Goal: Task Accomplishment & Management: Complete application form

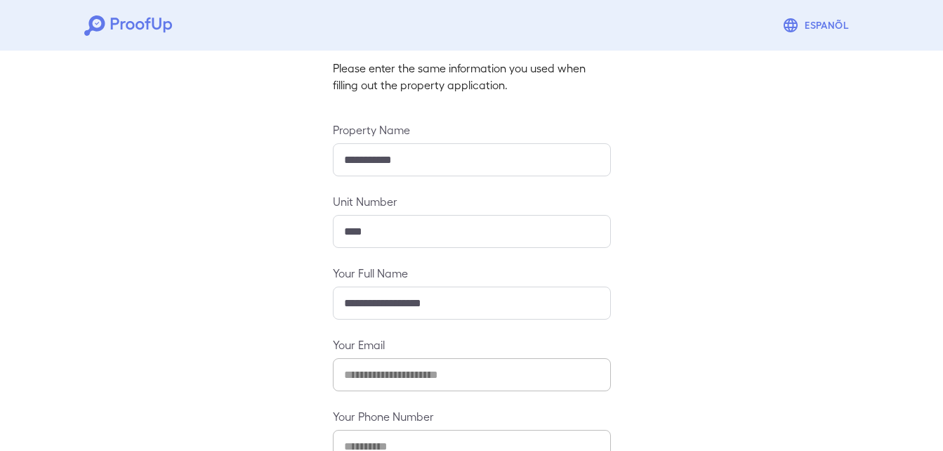
scroll to position [185, 0]
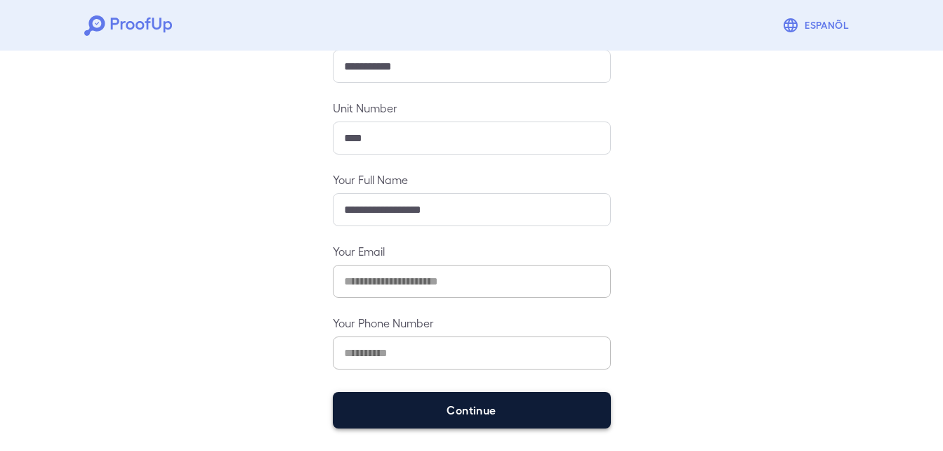
click at [482, 402] on button "Continue" at bounding box center [472, 410] width 278 height 37
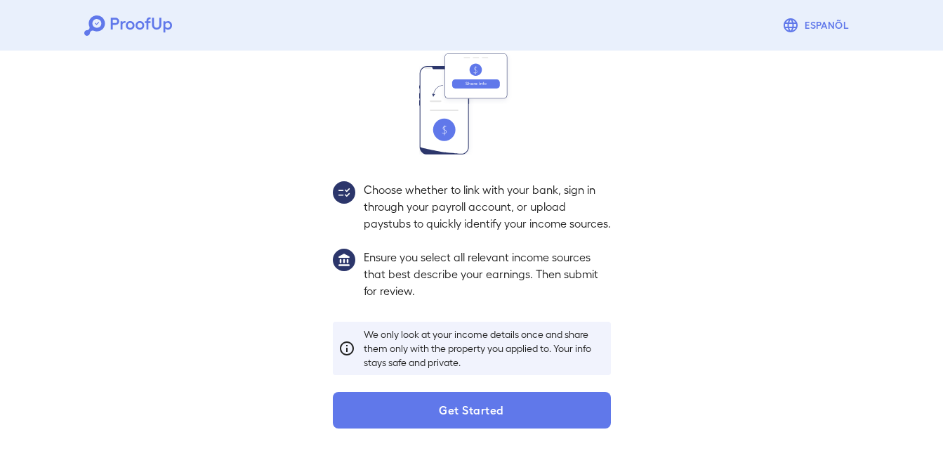
scroll to position [166, 0]
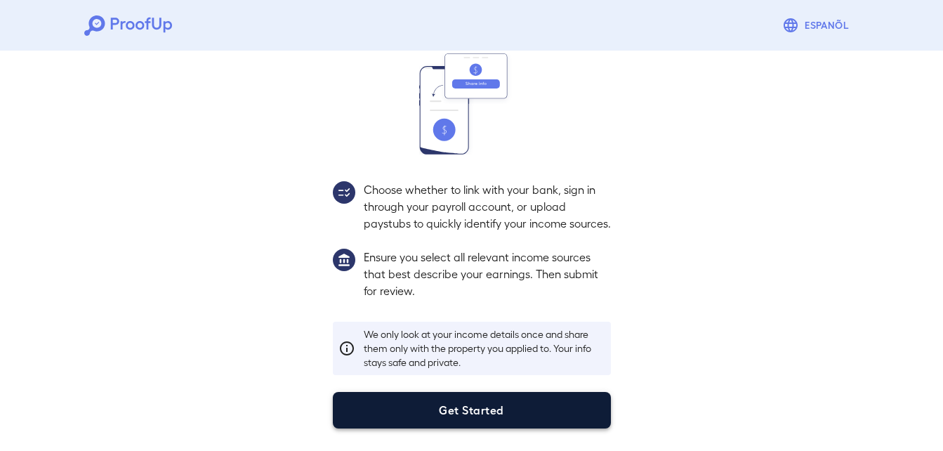
click at [488, 405] on button "Get Started" at bounding box center [472, 410] width 278 height 37
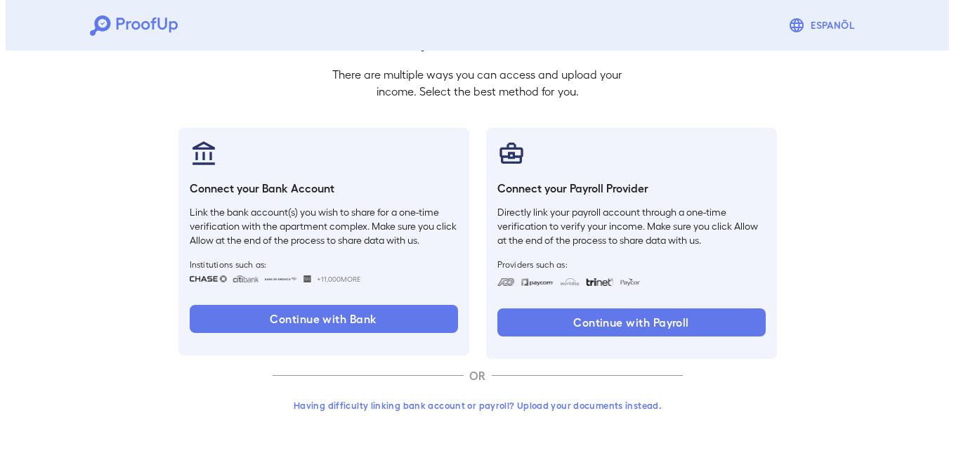
scroll to position [86, 0]
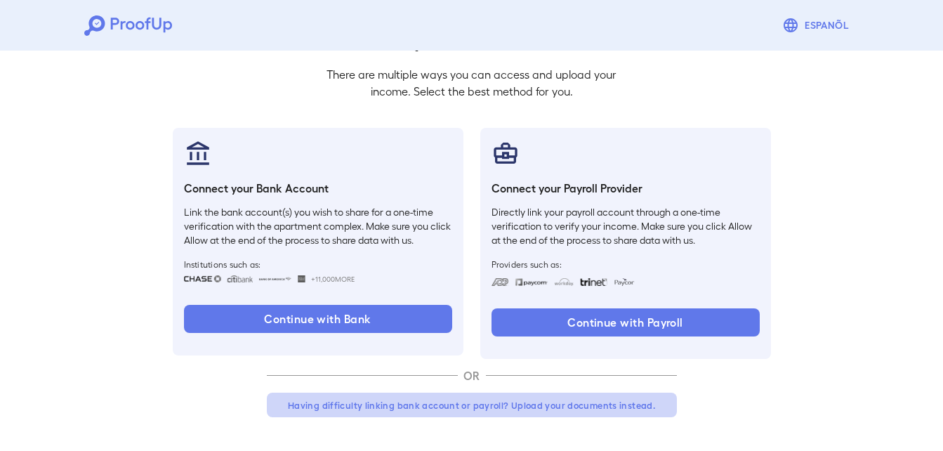
click at [457, 404] on button "Having difficulty linking bank account or payroll? Upload your documents instea…" at bounding box center [472, 405] width 410 height 25
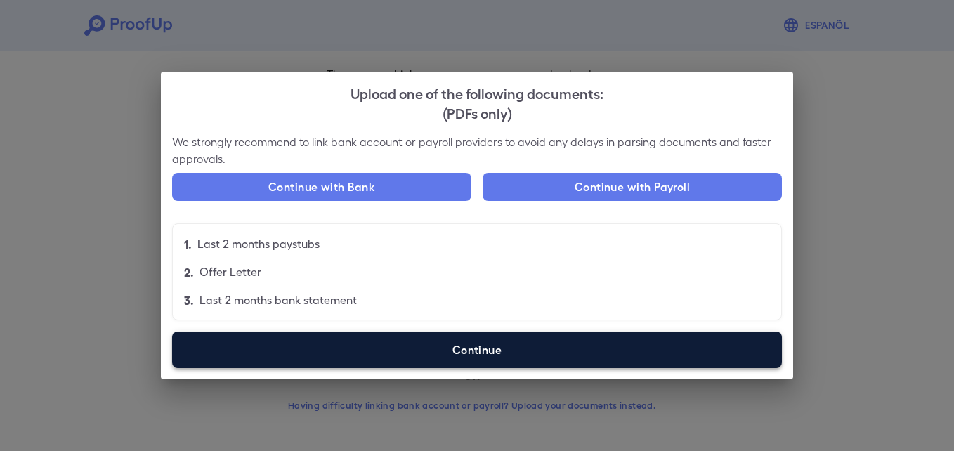
click at [664, 347] on label "Continue" at bounding box center [476, 349] width 609 height 37
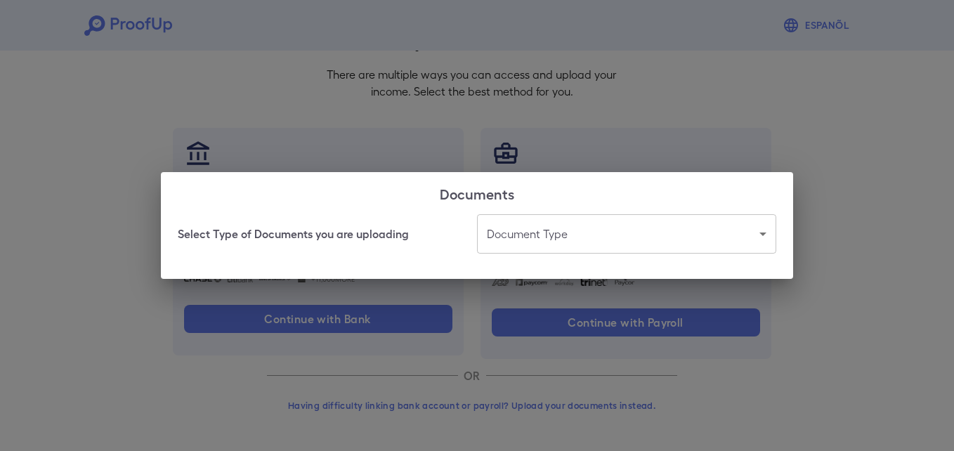
click at [494, 229] on body "Espanõl Go back How Would You Like to Verify Your Income? There are multiple wa…" at bounding box center [477, 182] width 954 height 536
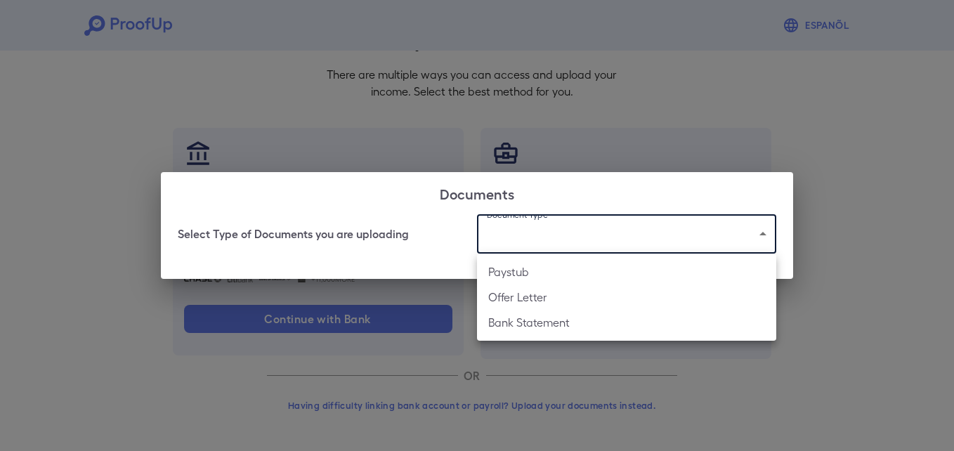
click at [661, 233] on div at bounding box center [477, 225] width 954 height 451
click at [601, 227] on body "Espanõl Go back How Would You Like to Verify Your Income? There are multiple wa…" at bounding box center [477, 182] width 954 height 536
click at [565, 318] on li "Bank Statement" at bounding box center [626, 322] width 299 height 25
type input "**********"
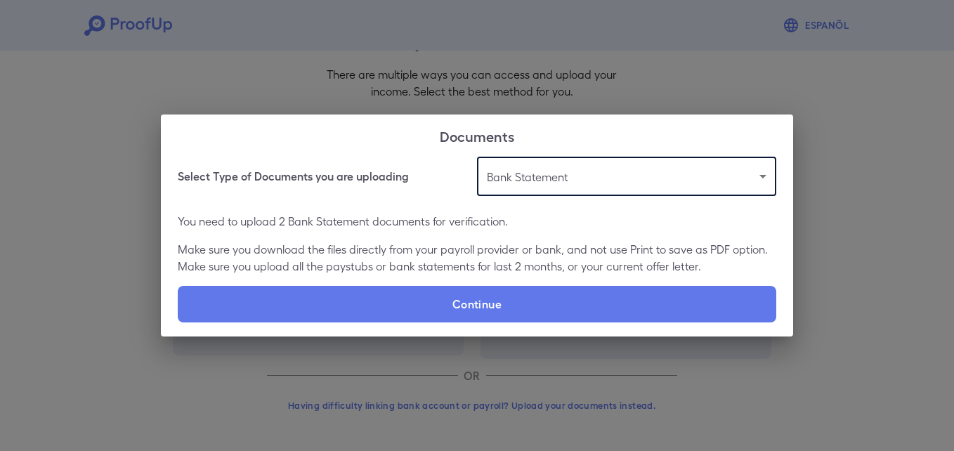
click at [372, 330] on div "**********" at bounding box center [477, 247] width 632 height 180
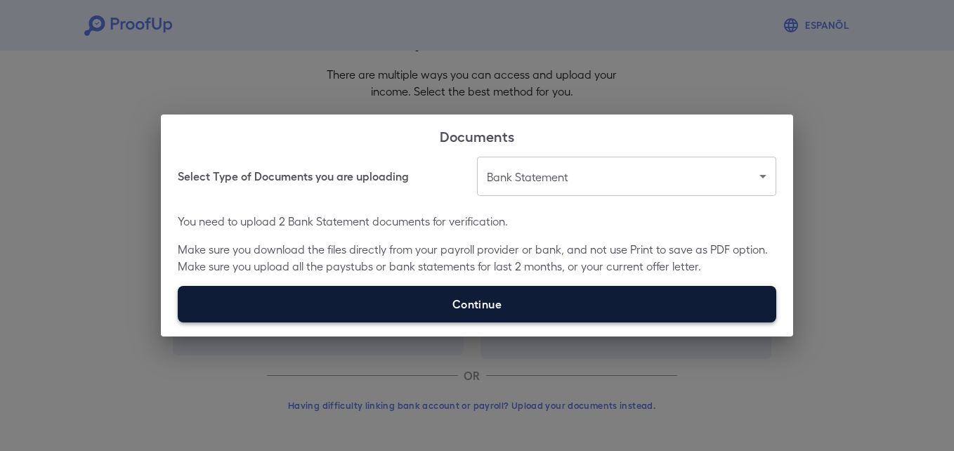
click at [371, 318] on label "Continue" at bounding box center [477, 304] width 598 height 37
click at [178, 322] on input "Continue" at bounding box center [178, 322] width 1 height 1
type input "**********"
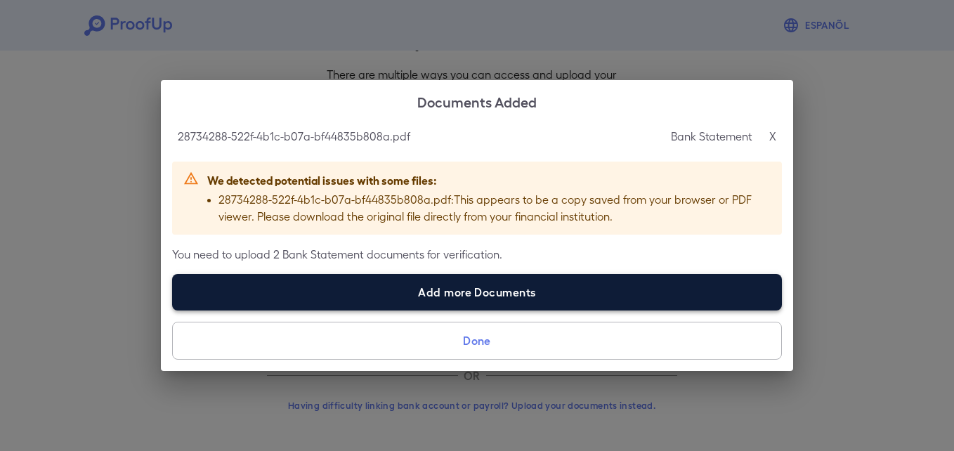
click at [443, 289] on label "Add more Documents" at bounding box center [476, 292] width 609 height 37
click at [173, 310] on input "Add more Documents" at bounding box center [172, 310] width 1 height 1
type input "**********"
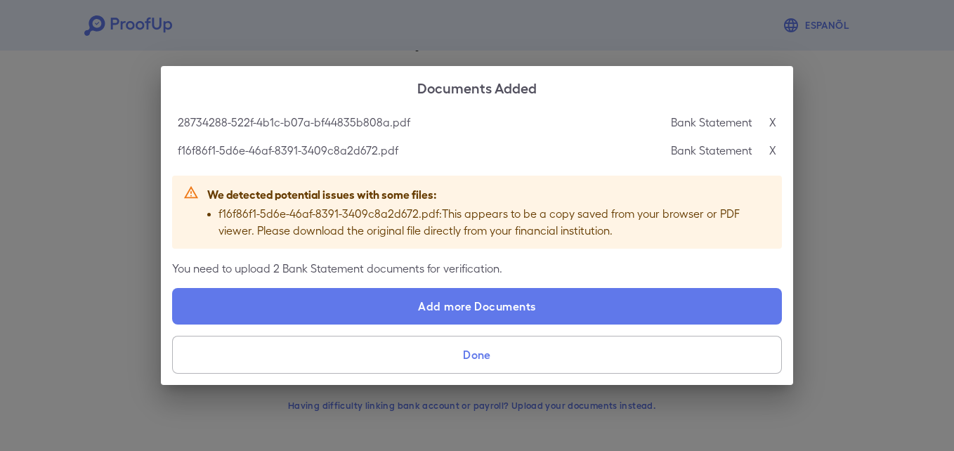
click at [423, 362] on button "Done" at bounding box center [476, 355] width 609 height 38
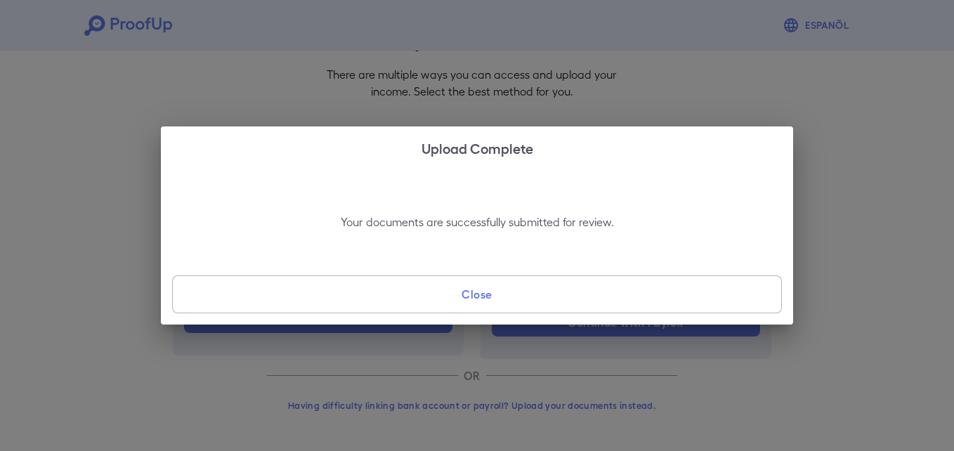
click at [475, 295] on button "Close" at bounding box center [476, 294] width 609 height 38
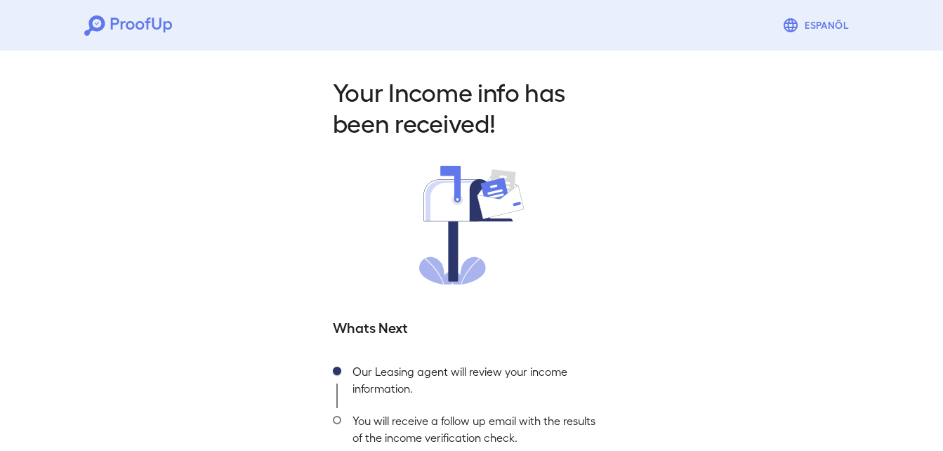
scroll to position [88, 0]
